Goal: Share content

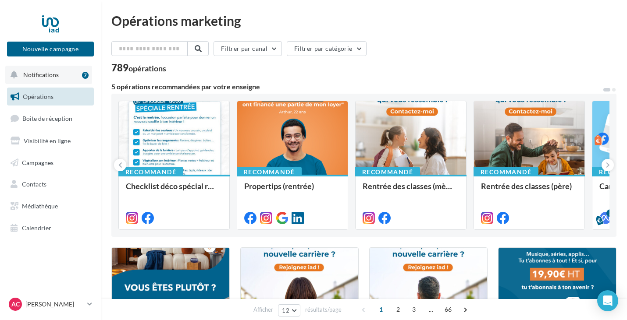
click at [63, 75] on button "Notifications 7" at bounding box center [48, 75] width 87 height 18
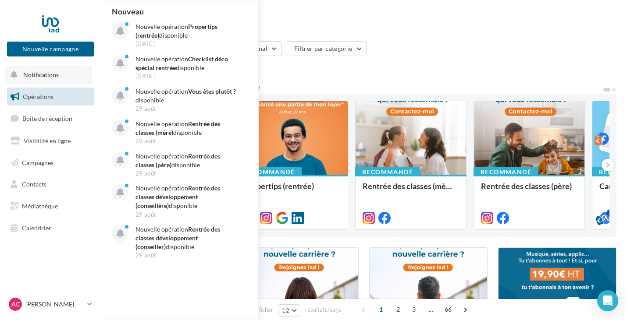
click at [63, 75] on button "Notifications Nouveau Nouvelle opération Propertips (rentrée) disponible [DATE]…" at bounding box center [48, 75] width 87 height 18
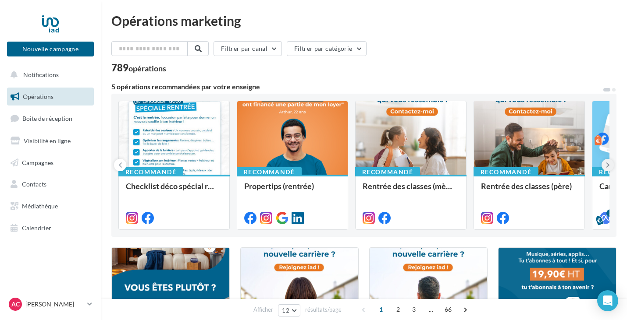
click at [607, 167] on icon at bounding box center [608, 165] width 4 height 9
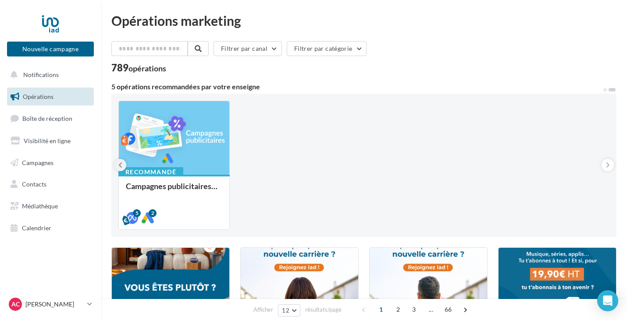
click at [120, 165] on icon at bounding box center [120, 165] width 4 height 9
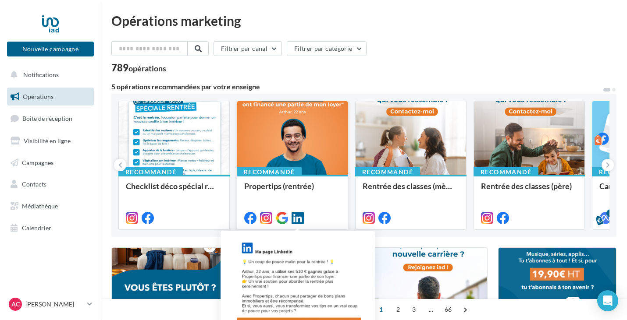
click at [297, 215] on icon at bounding box center [297, 218] width 12 height 12
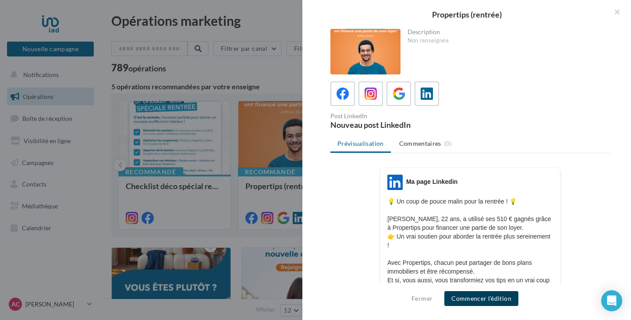
click at [480, 297] on button "Commencer l'édition" at bounding box center [481, 298] width 74 height 15
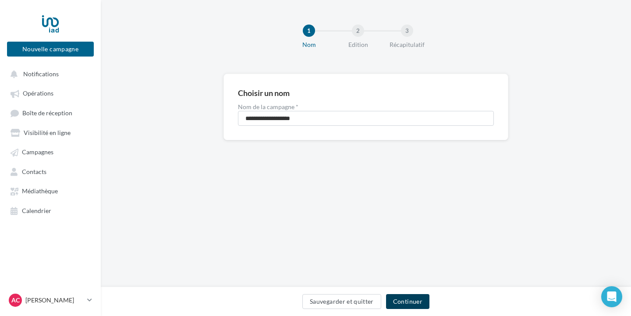
click at [414, 296] on button "Continuer" at bounding box center [407, 301] width 43 height 15
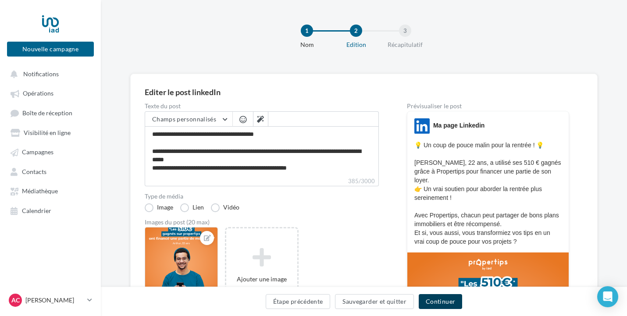
click at [436, 304] on button "Continuer" at bounding box center [439, 301] width 43 height 15
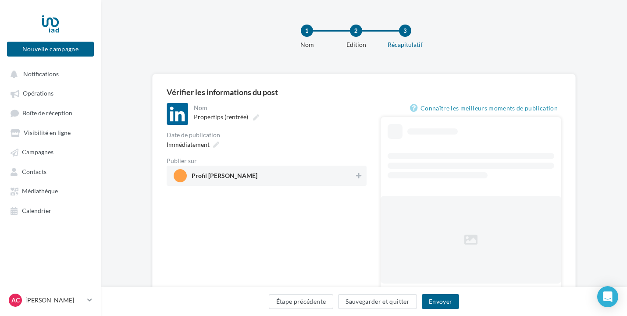
click at [347, 179] on span "Profil [PERSON_NAME]" at bounding box center [264, 175] width 181 height 13
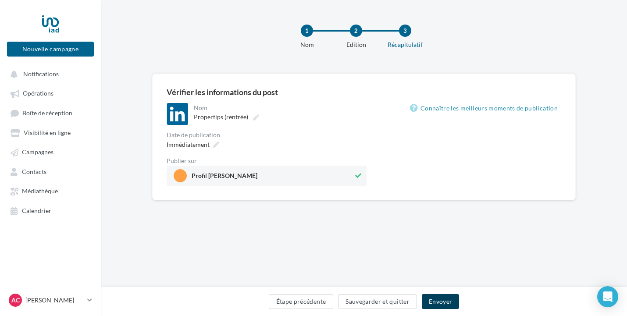
click at [437, 302] on button "Envoyer" at bounding box center [440, 301] width 37 height 15
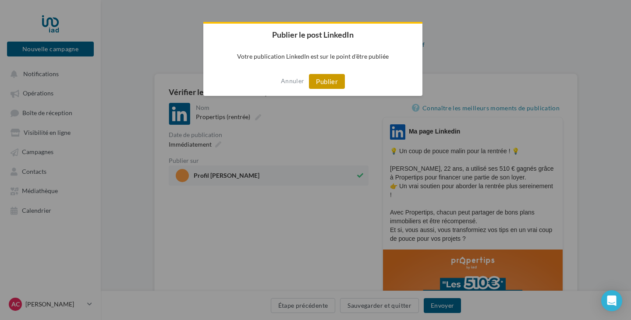
click at [322, 87] on button "Publier" at bounding box center [327, 81] width 36 height 15
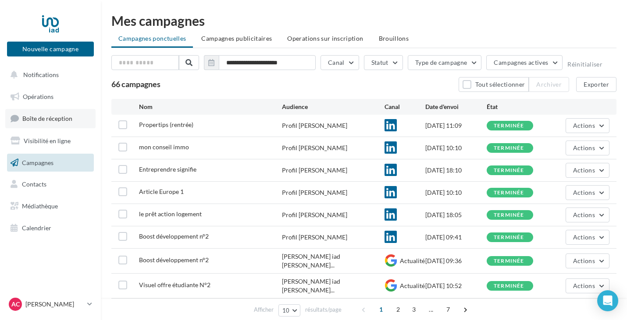
click at [53, 119] on span "Boîte de réception" at bounding box center [47, 118] width 50 height 7
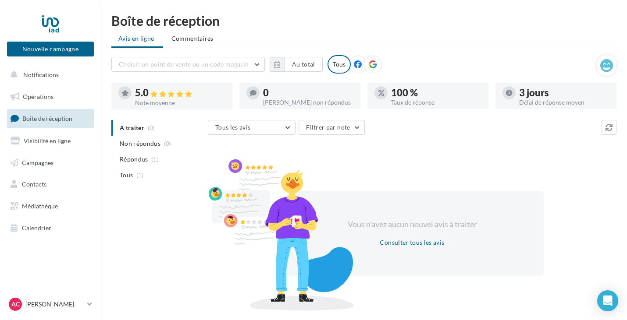
click at [369, 66] on icon at bounding box center [373, 64] width 8 height 8
click at [355, 68] on icon at bounding box center [358, 64] width 8 height 8
click at [373, 64] on icon at bounding box center [373, 64] width 8 height 8
click at [57, 137] on span "Visibilité en ligne" at bounding box center [47, 140] width 47 height 7
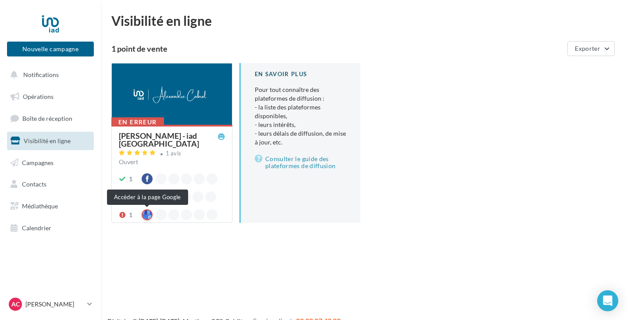
click at [145, 216] on div at bounding box center [147, 214] width 11 height 11
